Goal: Transaction & Acquisition: Purchase product/service

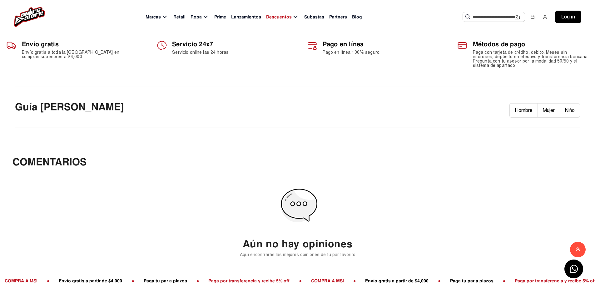
scroll to position [343, 0]
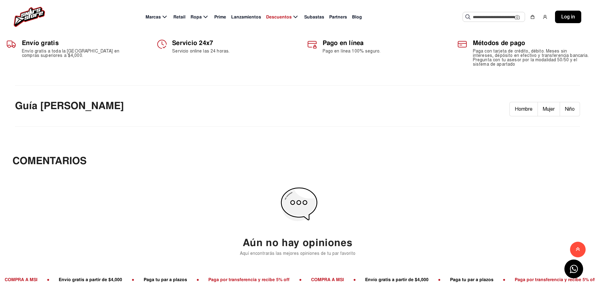
click at [61, 106] on p "Guía [PERSON_NAME]" at bounding box center [69, 106] width 109 height 14
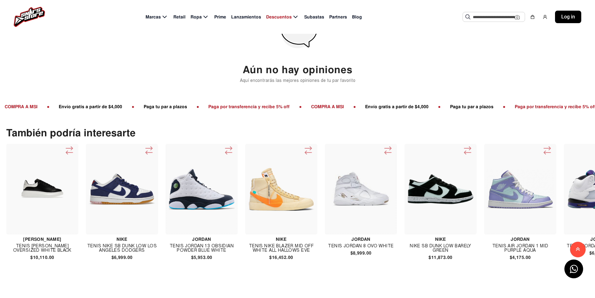
scroll to position [444, 0]
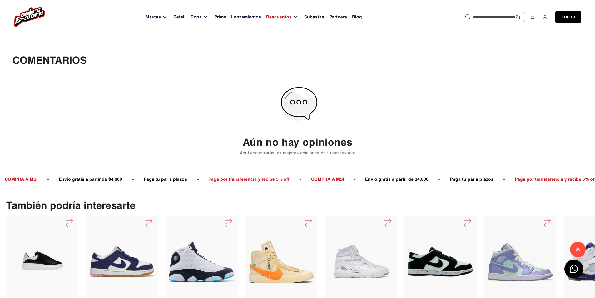
click at [467, 219] on icon at bounding box center [467, 223] width 10 height 10
click at [467, 218] on icon at bounding box center [467, 223] width 10 height 10
click at [467, 220] on icon at bounding box center [467, 223] width 10 height 10
click at [543, 219] on icon at bounding box center [547, 223] width 10 height 10
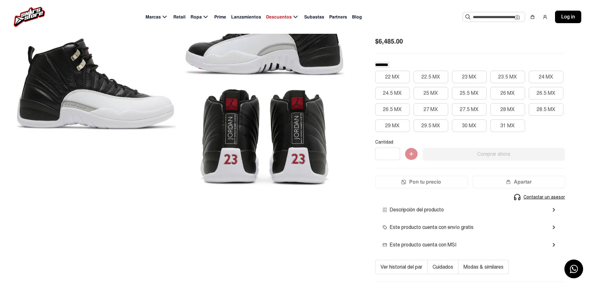
scroll to position [7, 0]
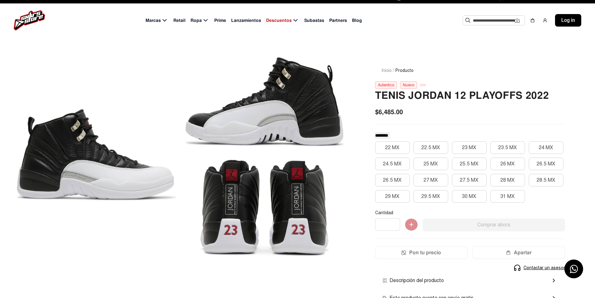
click at [298, 111] on div at bounding box center [264, 101] width 161 height 99
drag, startPoint x: 287, startPoint y: 116, endPoint x: 261, endPoint y: 160, distance: 51.6
click at [285, 119] on div at bounding box center [264, 101] width 161 height 99
click at [264, 186] on div at bounding box center [264, 207] width 161 height 99
click at [288, 206] on div at bounding box center [264, 207] width 161 height 99
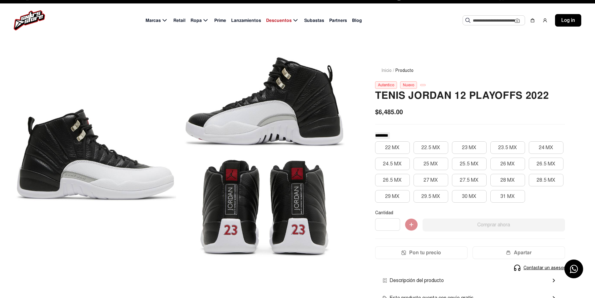
drag, startPoint x: 288, startPoint y: 206, endPoint x: 250, endPoint y: 204, distance: 37.9
click at [288, 206] on div at bounding box center [264, 207] width 161 height 99
click at [242, 205] on div at bounding box center [264, 207] width 161 height 99
click at [266, 200] on div at bounding box center [264, 207] width 161 height 99
click at [283, 112] on div at bounding box center [264, 101] width 161 height 99
